Goal: Task Accomplishment & Management: Manage account settings

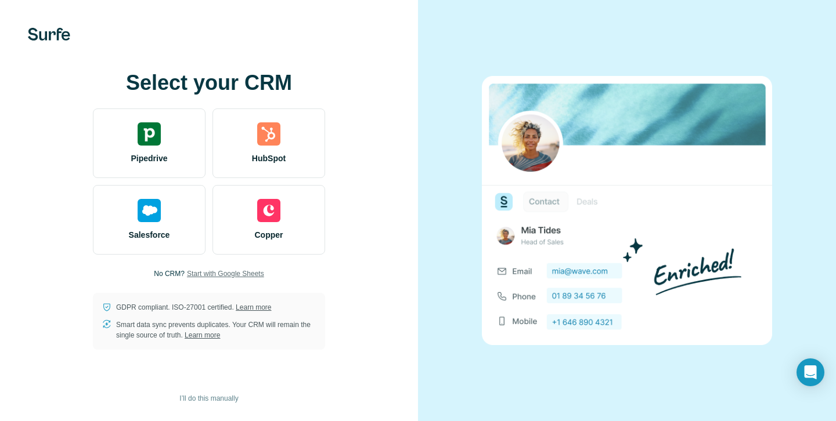
click at [209, 277] on span "Start with Google Sheets" at bounding box center [225, 274] width 77 height 10
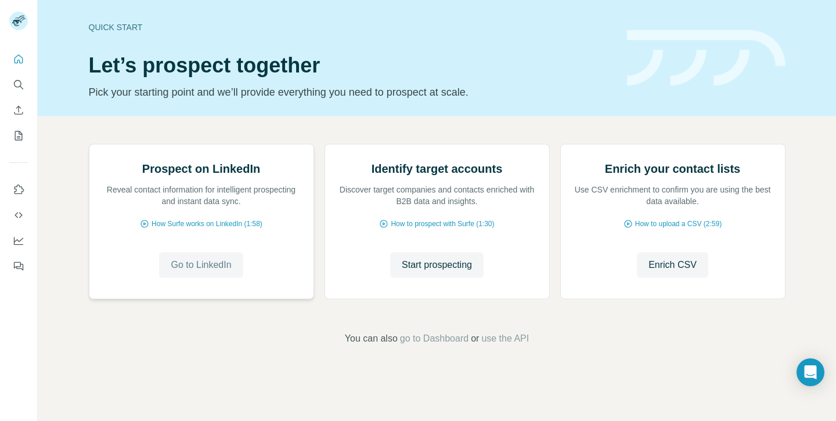
click at [212, 278] on button "Go to LinkedIn" at bounding box center [201, 265] width 84 height 26
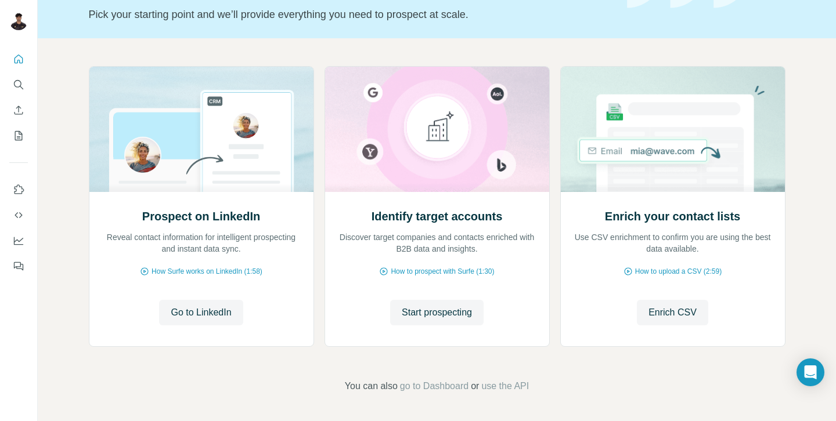
scroll to position [77, 0]
click at [424, 317] on span "Start prospecting" at bounding box center [437, 313] width 70 height 14
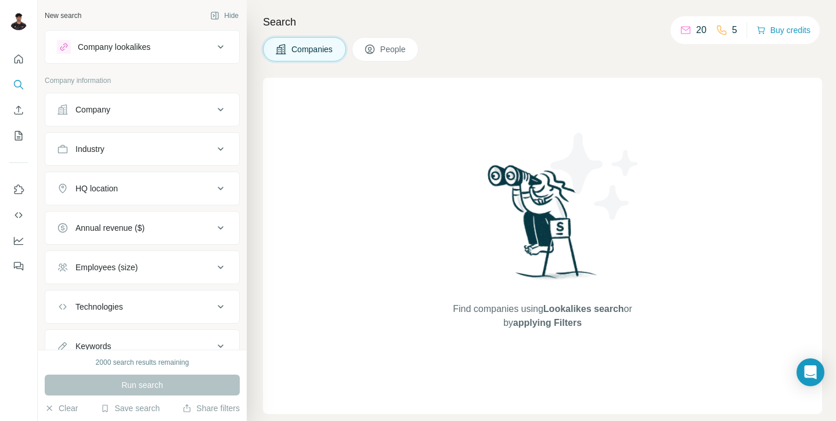
click at [375, 38] on button "People" at bounding box center [385, 49] width 67 height 24
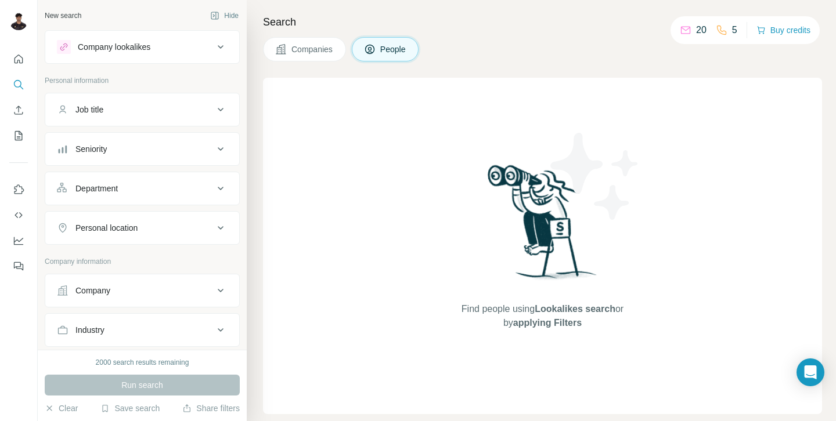
click at [688, 26] on div "20" at bounding box center [693, 30] width 27 height 14
click at [696, 26] on p "20" at bounding box center [701, 30] width 10 height 14
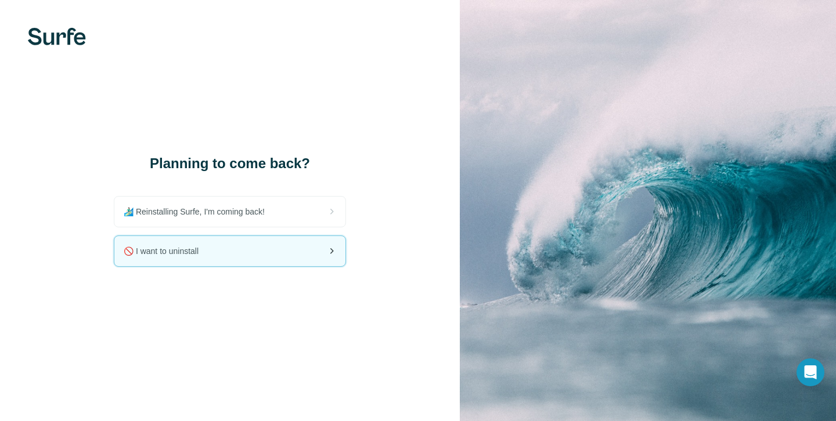
click at [263, 250] on div "🚫 I want to uninstall" at bounding box center [229, 251] width 231 height 30
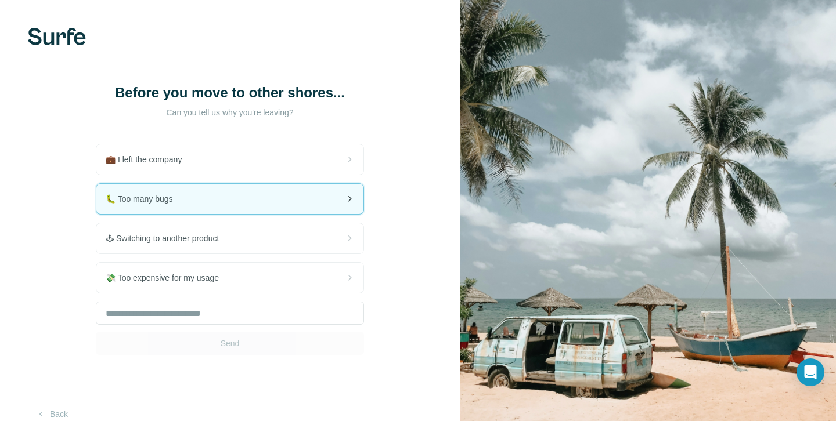
click at [297, 211] on div "🐛 Too many bugs" at bounding box center [229, 199] width 267 height 30
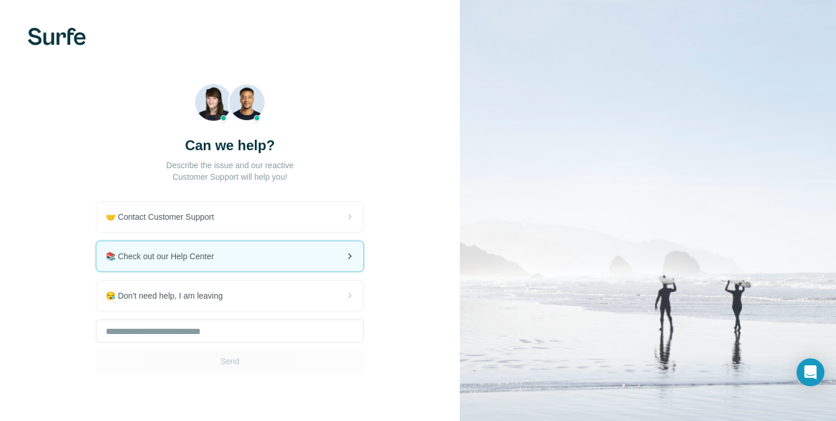
click at [276, 244] on div "📚 Check out our Help Center" at bounding box center [229, 256] width 267 height 30
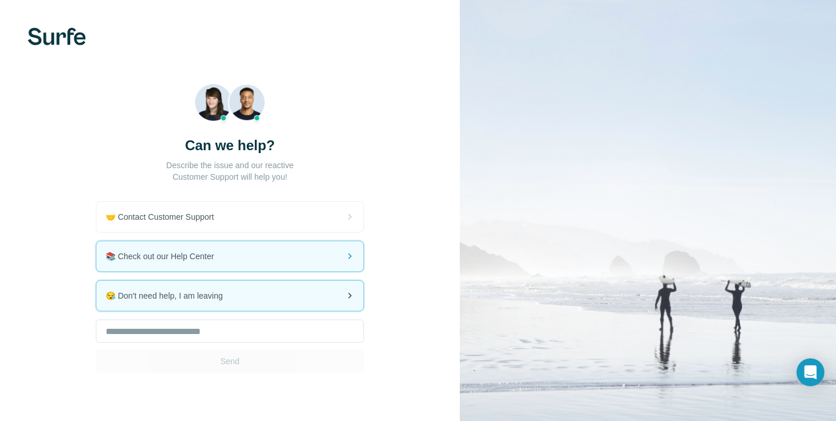
click at [208, 306] on div "😪 Don't need help, I am leaving" at bounding box center [229, 296] width 267 height 30
